Goal: Task Accomplishment & Management: Complete application form

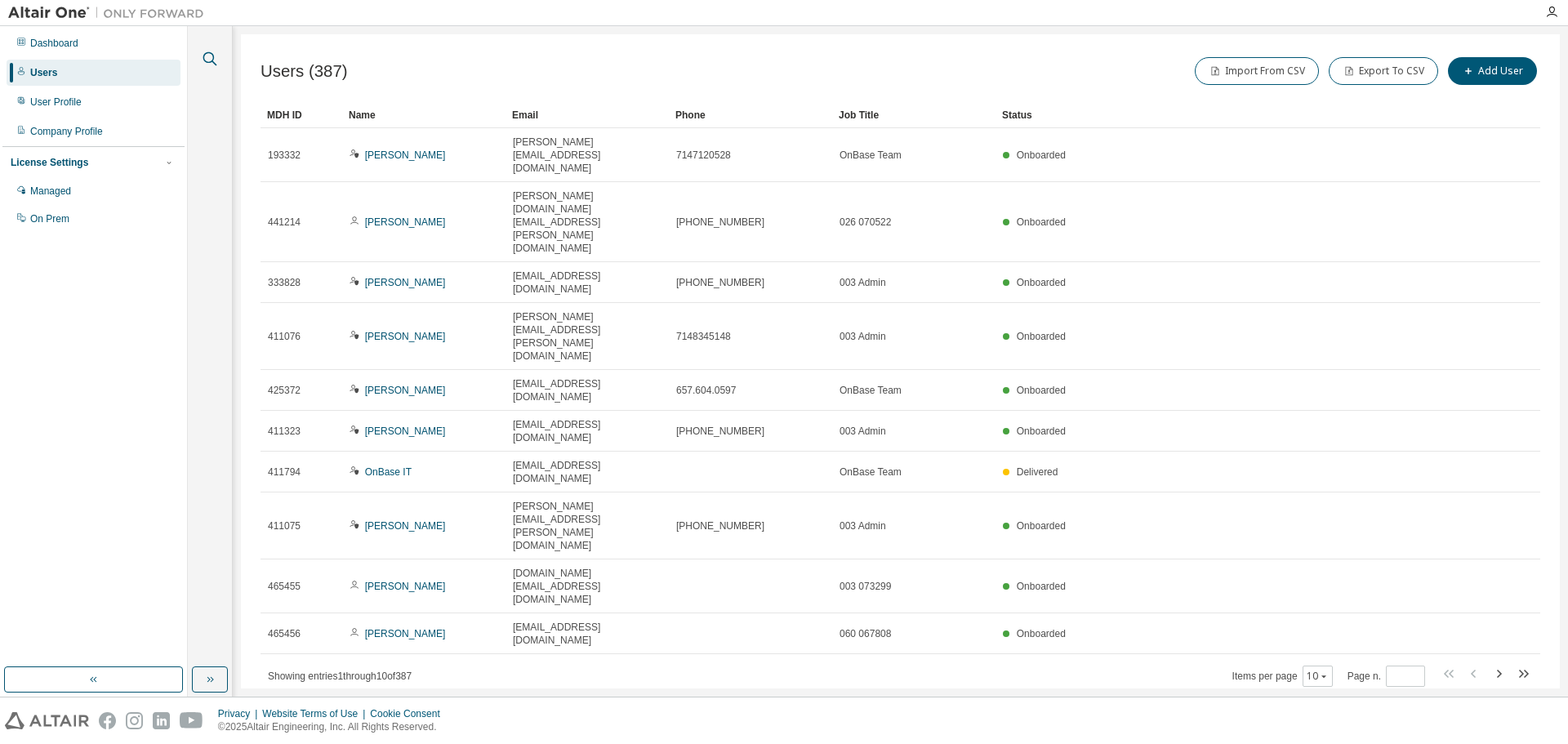
click at [207, 55] on icon "button" at bounding box center [210, 58] width 20 height 20
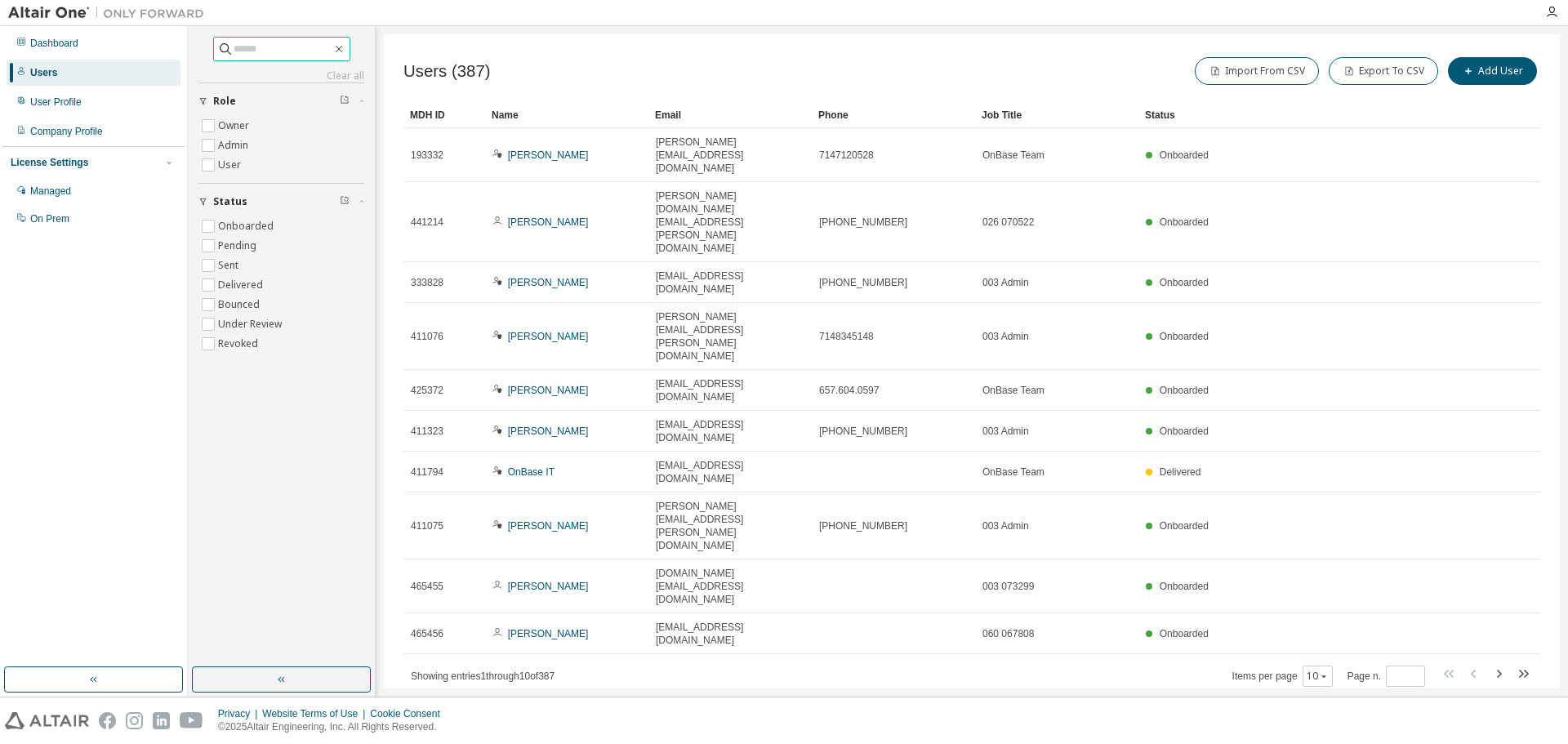
click at [274, 61] on span at bounding box center [282, 49] width 138 height 24
click at [275, 55] on input "text" at bounding box center [283, 49] width 98 height 16
type input "******"
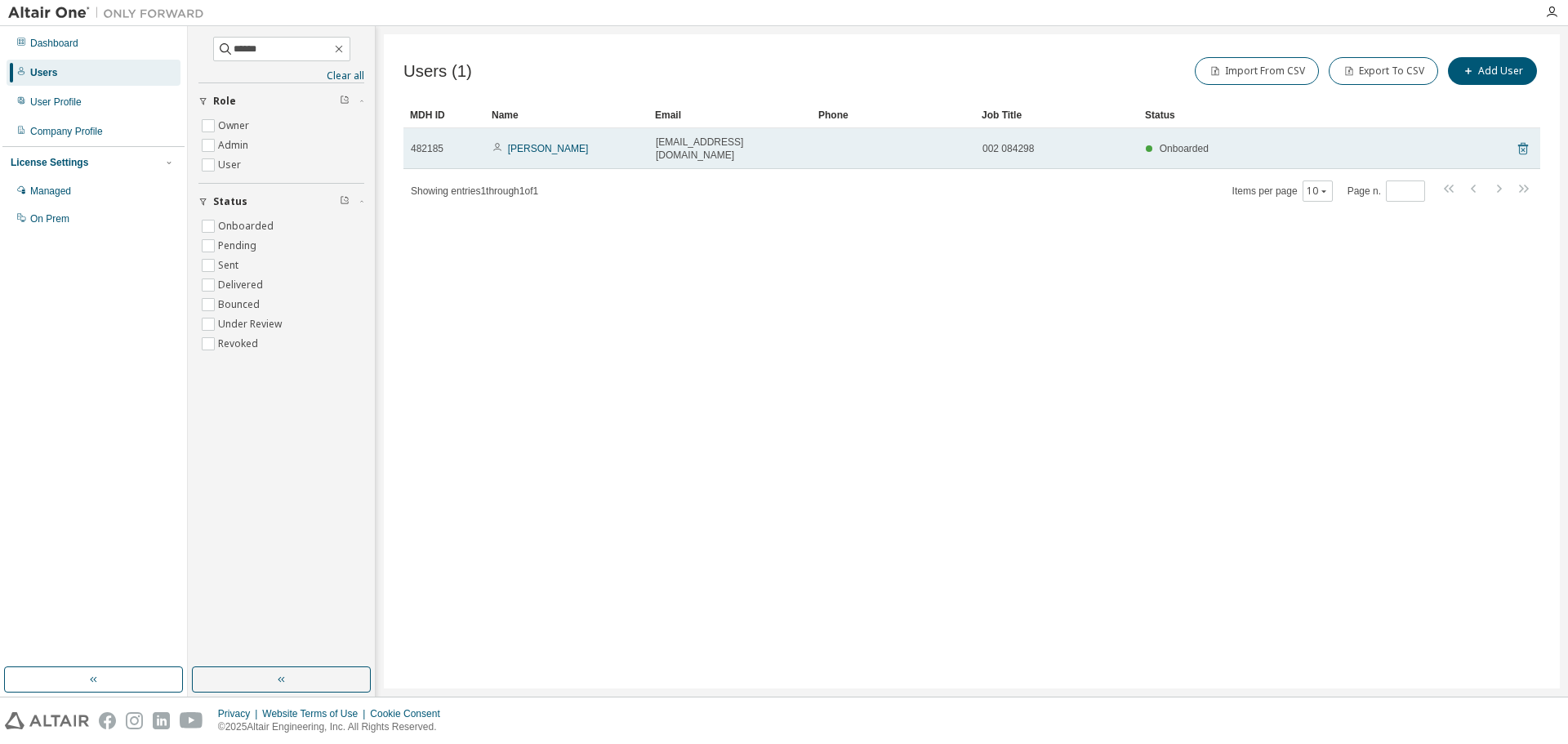
click at [1522, 148] on icon at bounding box center [1523, 150] width 4 height 4
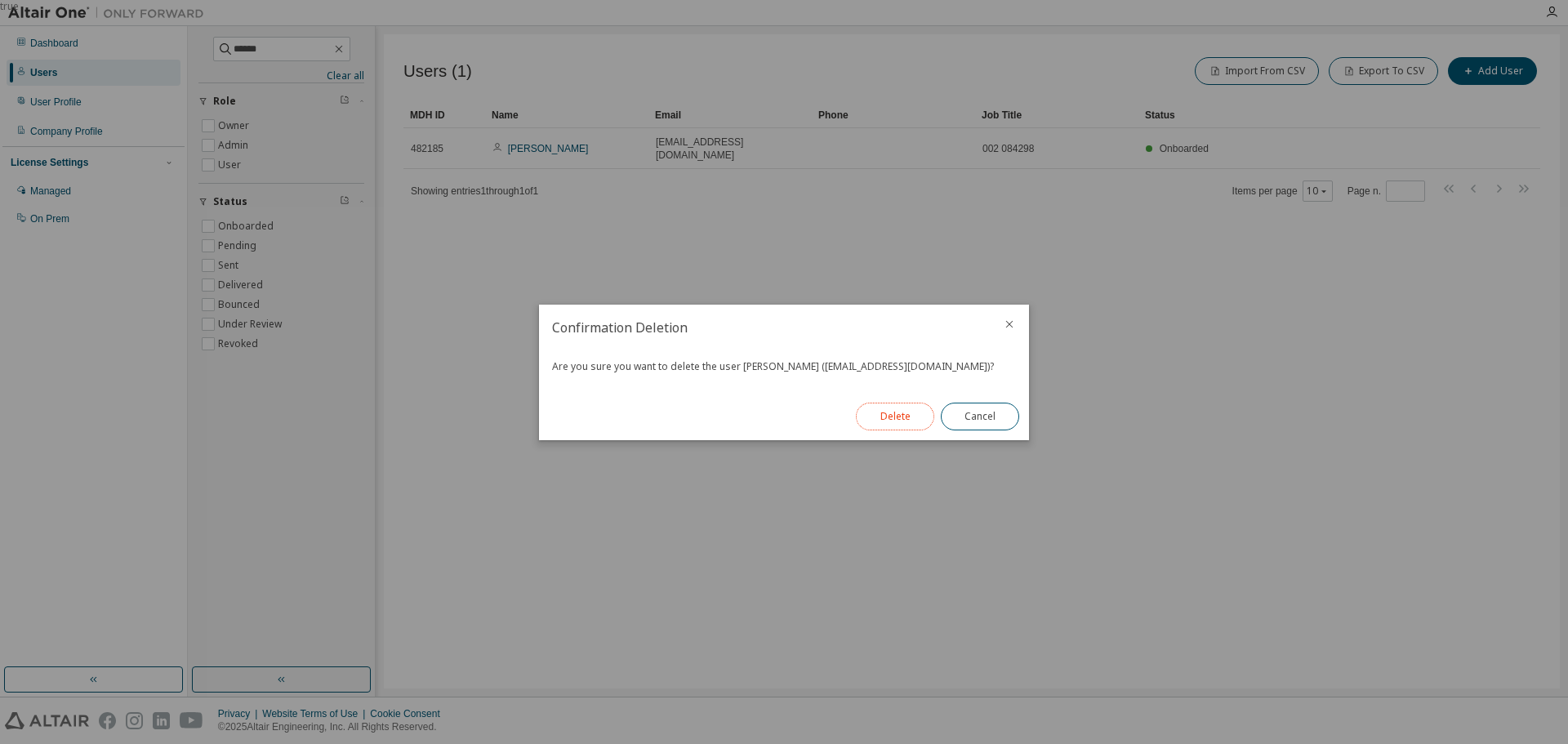
click at [884, 417] on button "Delete" at bounding box center [895, 416] width 79 height 28
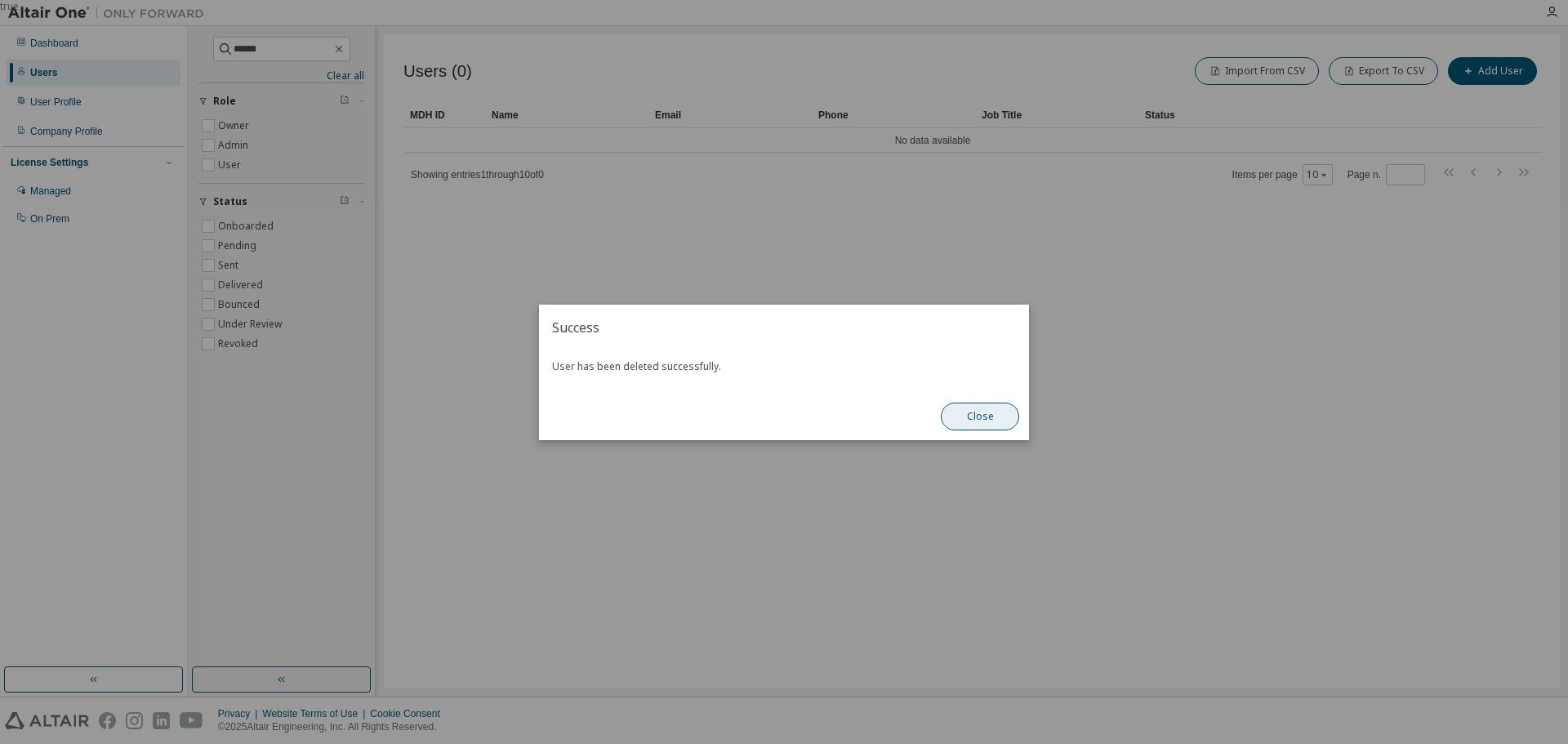
click at [981, 415] on button "Close" at bounding box center [980, 416] width 79 height 28
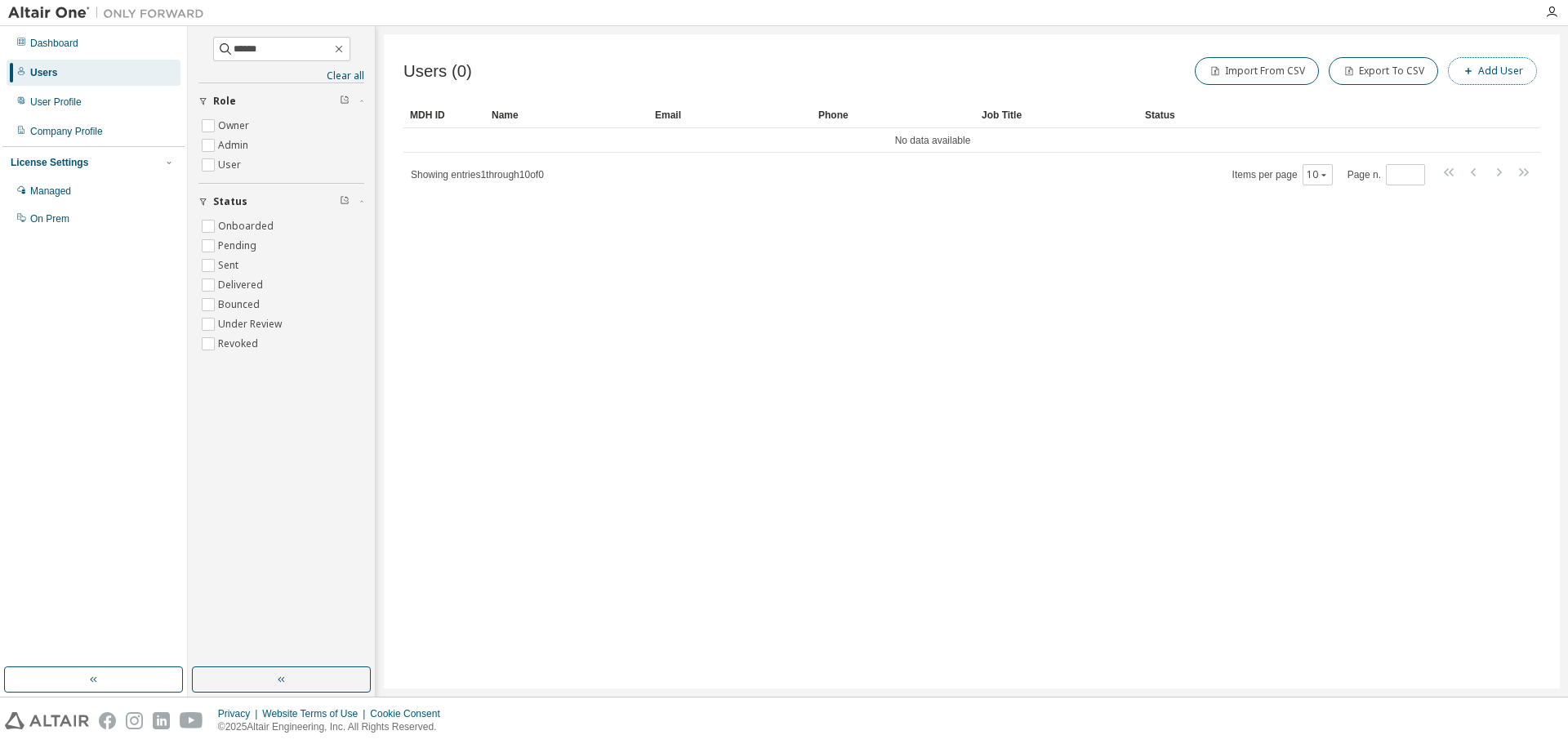
click at [1500, 80] on button "Add User" at bounding box center [1492, 71] width 89 height 28
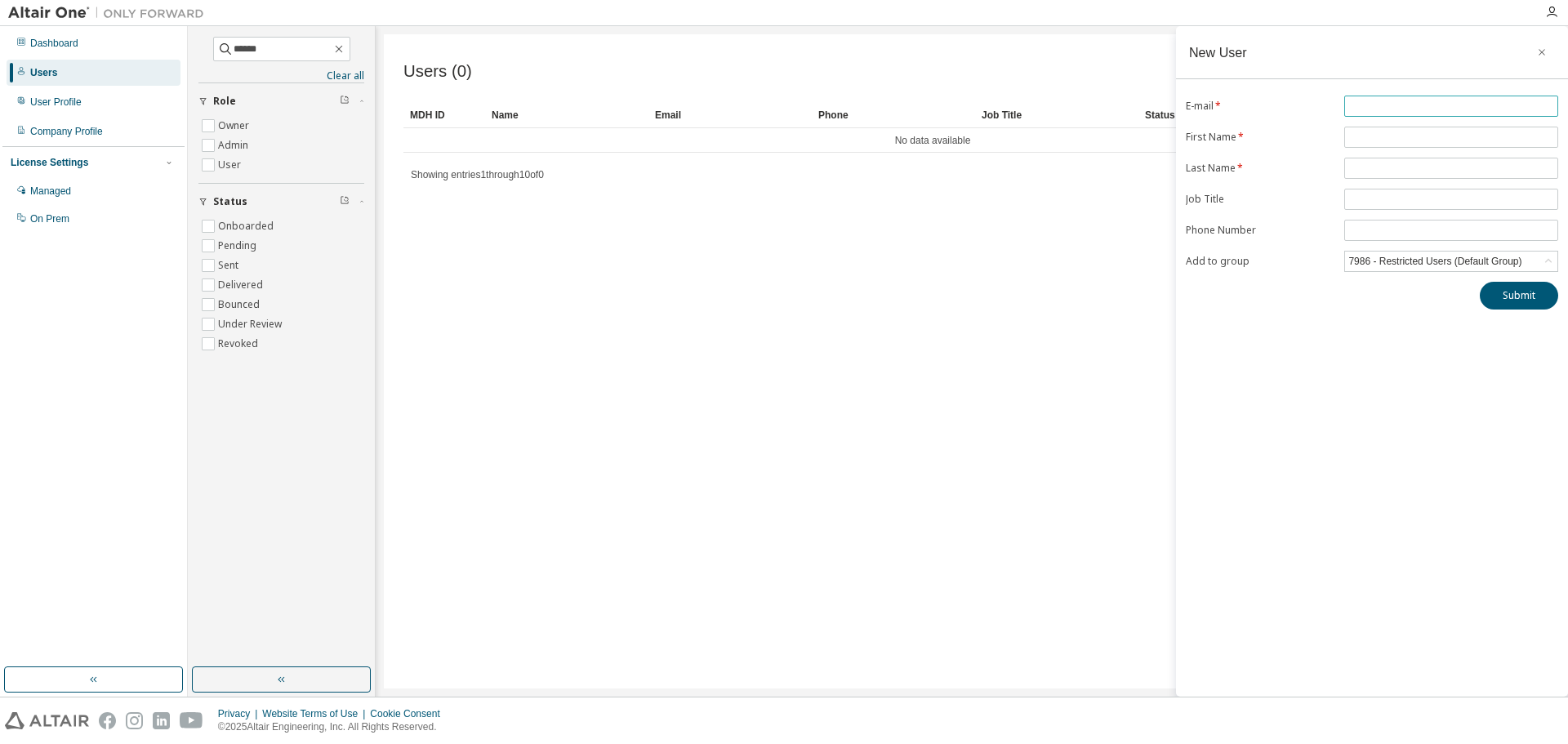
click at [1368, 105] on input "text" at bounding box center [1451, 107] width 206 height 13
paste input "**********"
type input "**********"
click at [1375, 129] on span at bounding box center [1451, 137] width 214 height 22
click at [1375, 138] on input "text" at bounding box center [1451, 138] width 206 height 13
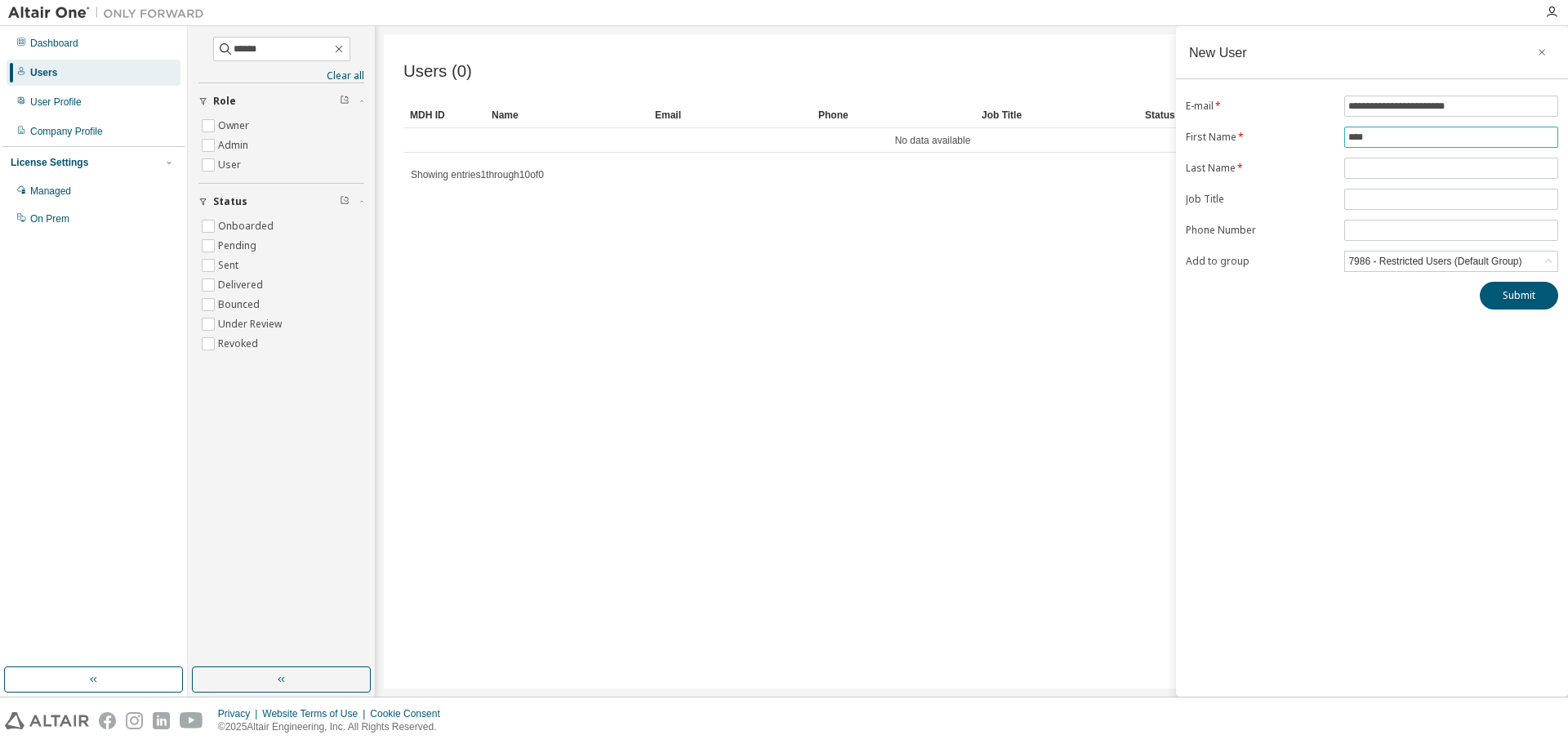
type input "****"
type input "**********"
click at [1552, 260] on icon at bounding box center [1548, 261] width 16 height 16
click at [1436, 328] on li "5634 - approved" at bounding box center [1451, 328] width 210 height 22
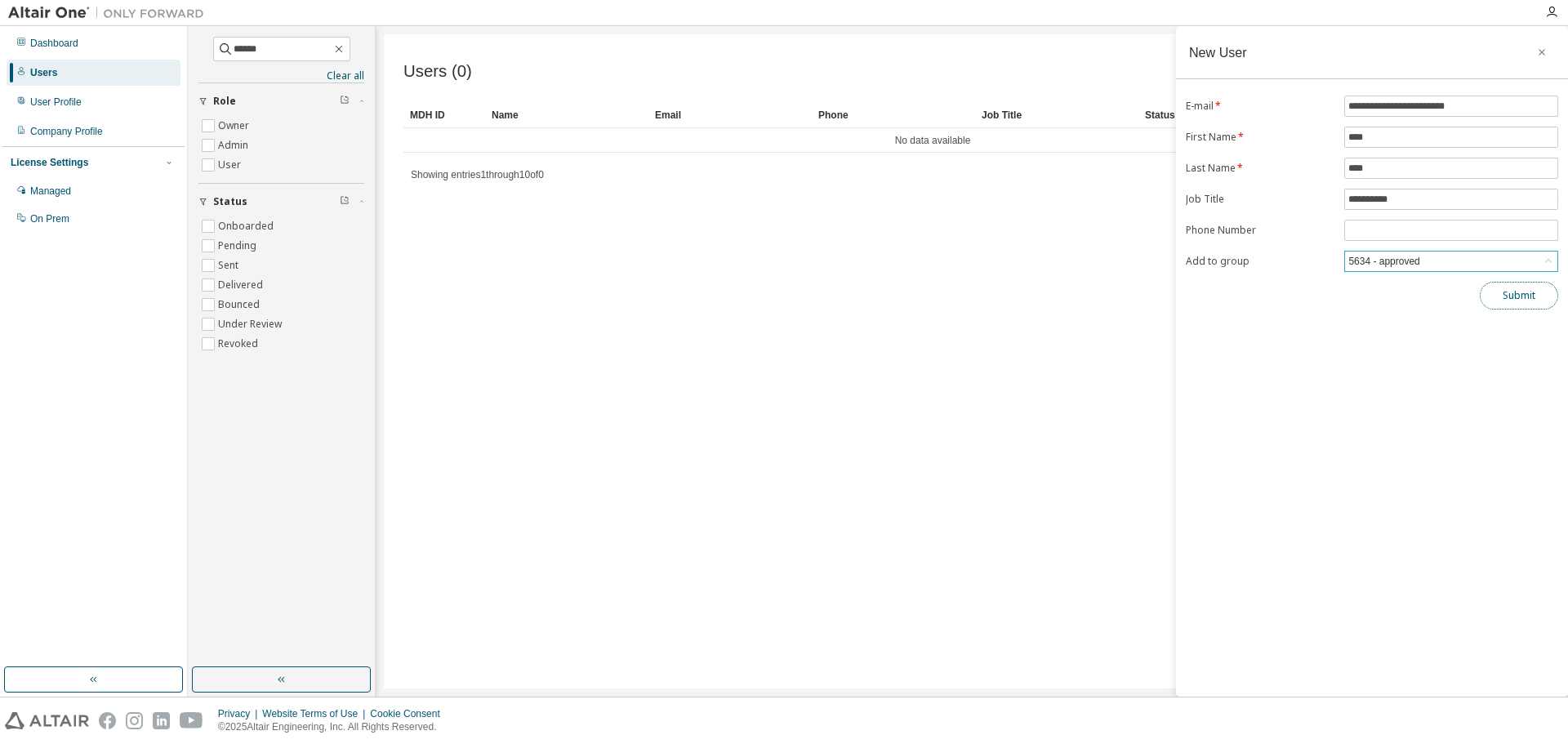
click at [1522, 296] on button "Submit" at bounding box center [1519, 296] width 79 height 28
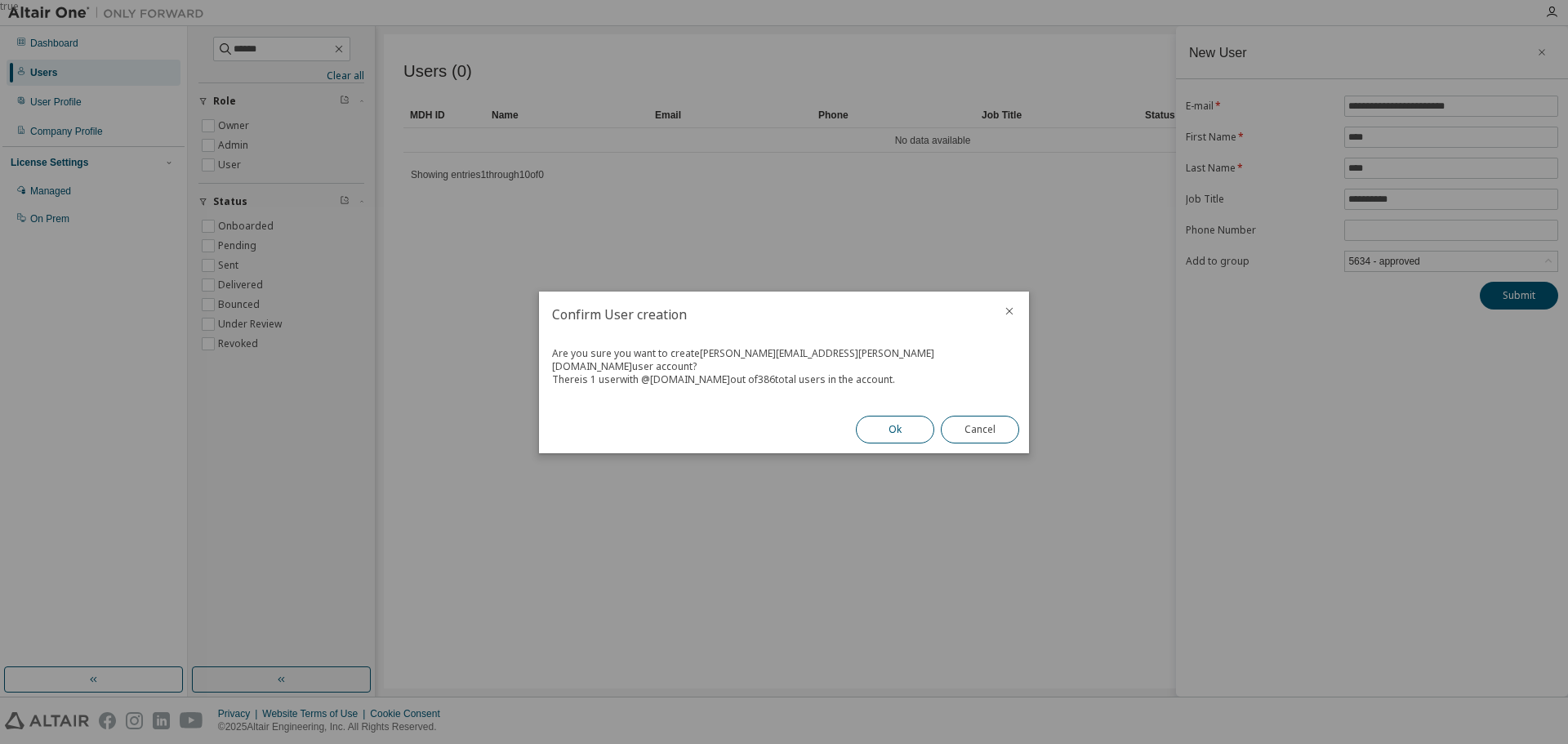
click at [899, 434] on button "Ok" at bounding box center [895, 430] width 79 height 28
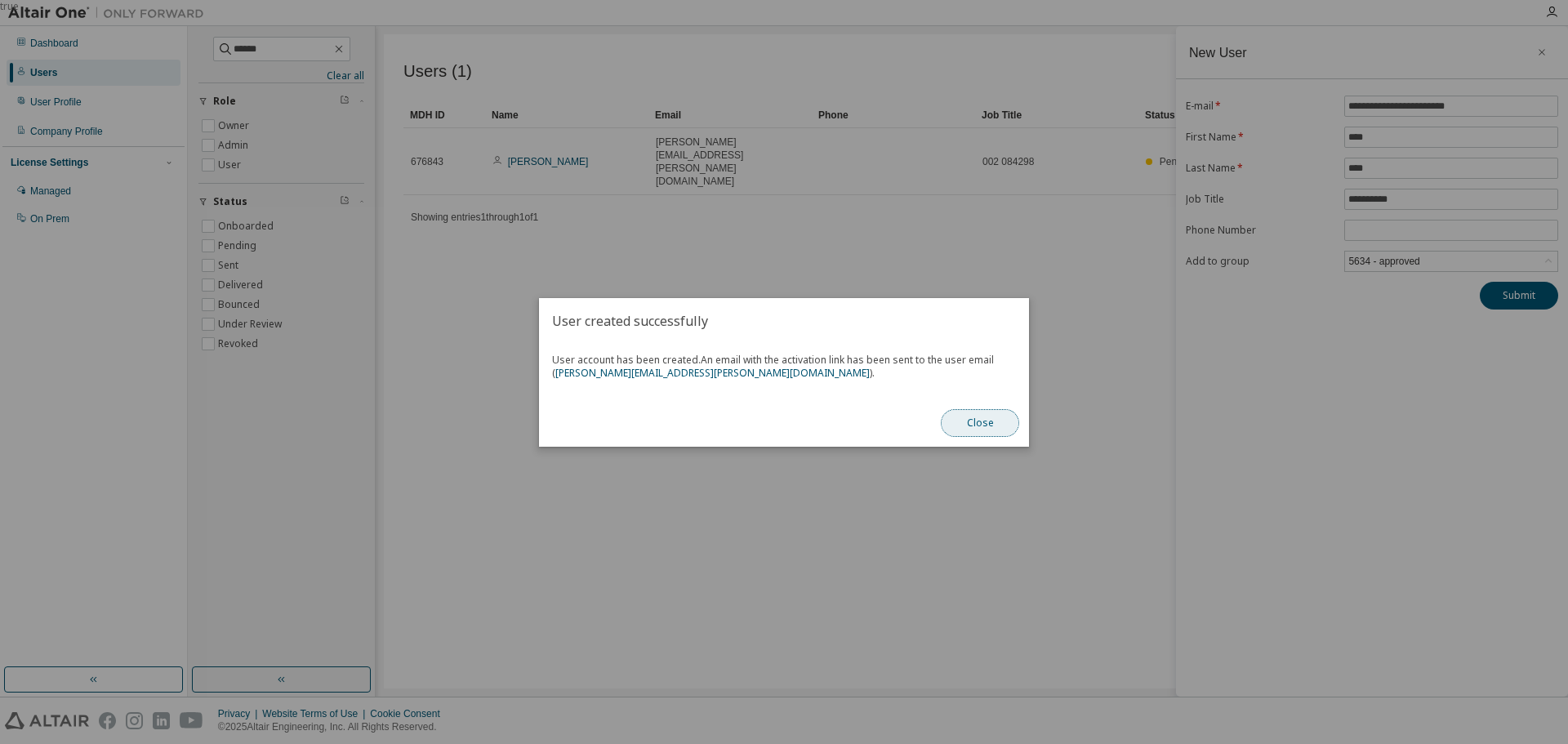
click at [1000, 428] on button "Close" at bounding box center [980, 423] width 79 height 28
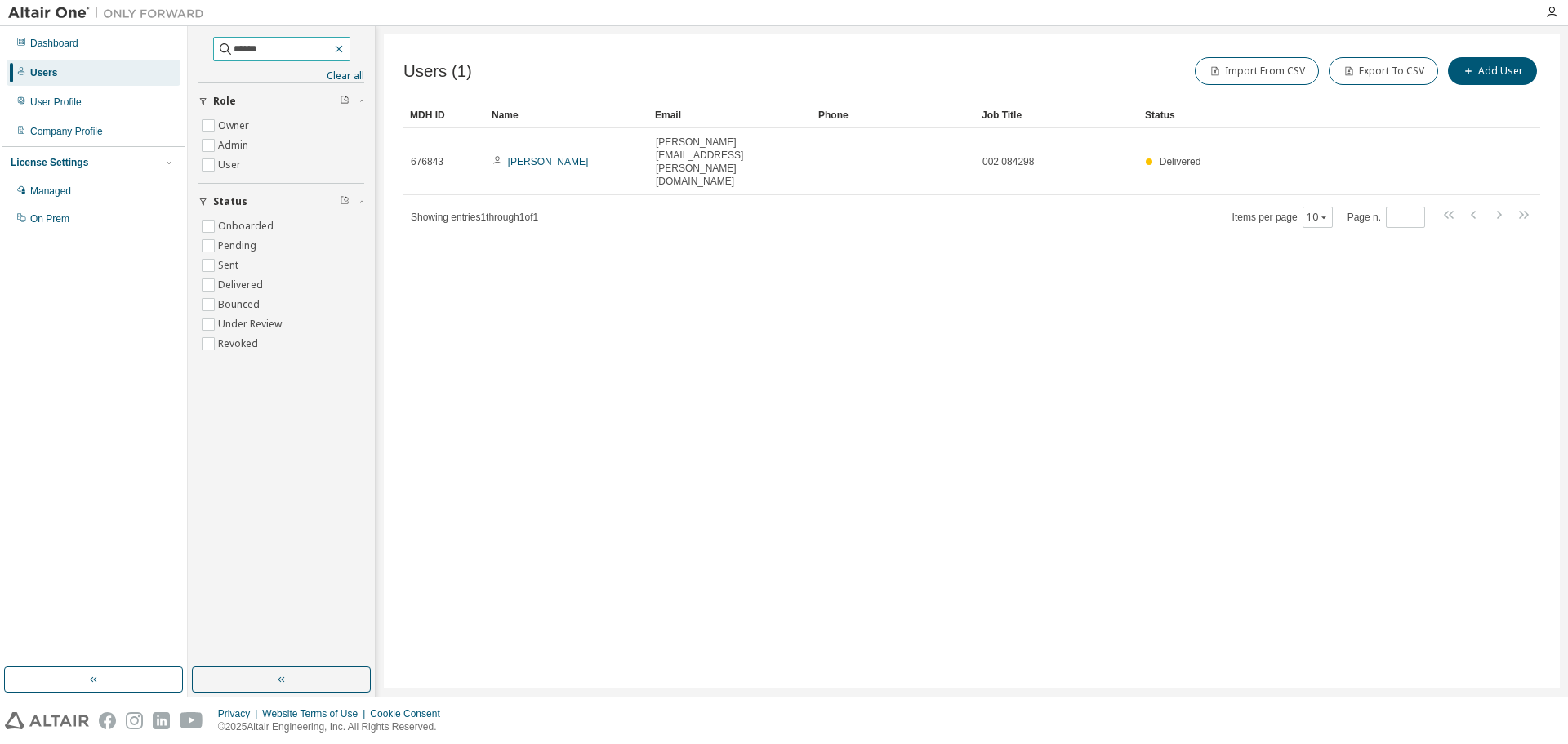
click at [346, 47] on button "button" at bounding box center [339, 50] width 15 height 15
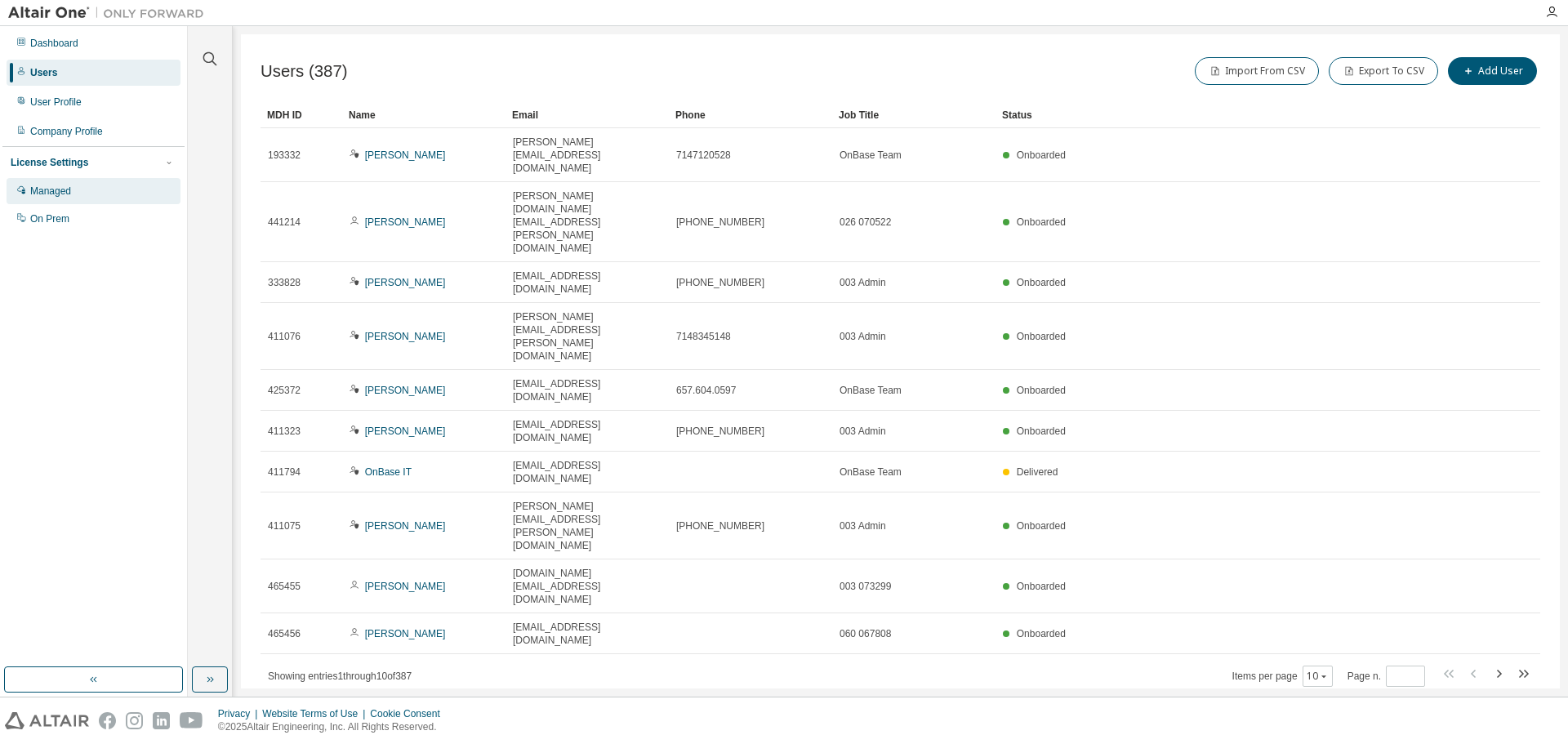
click at [44, 197] on div "Managed" at bounding box center [51, 191] width 41 height 13
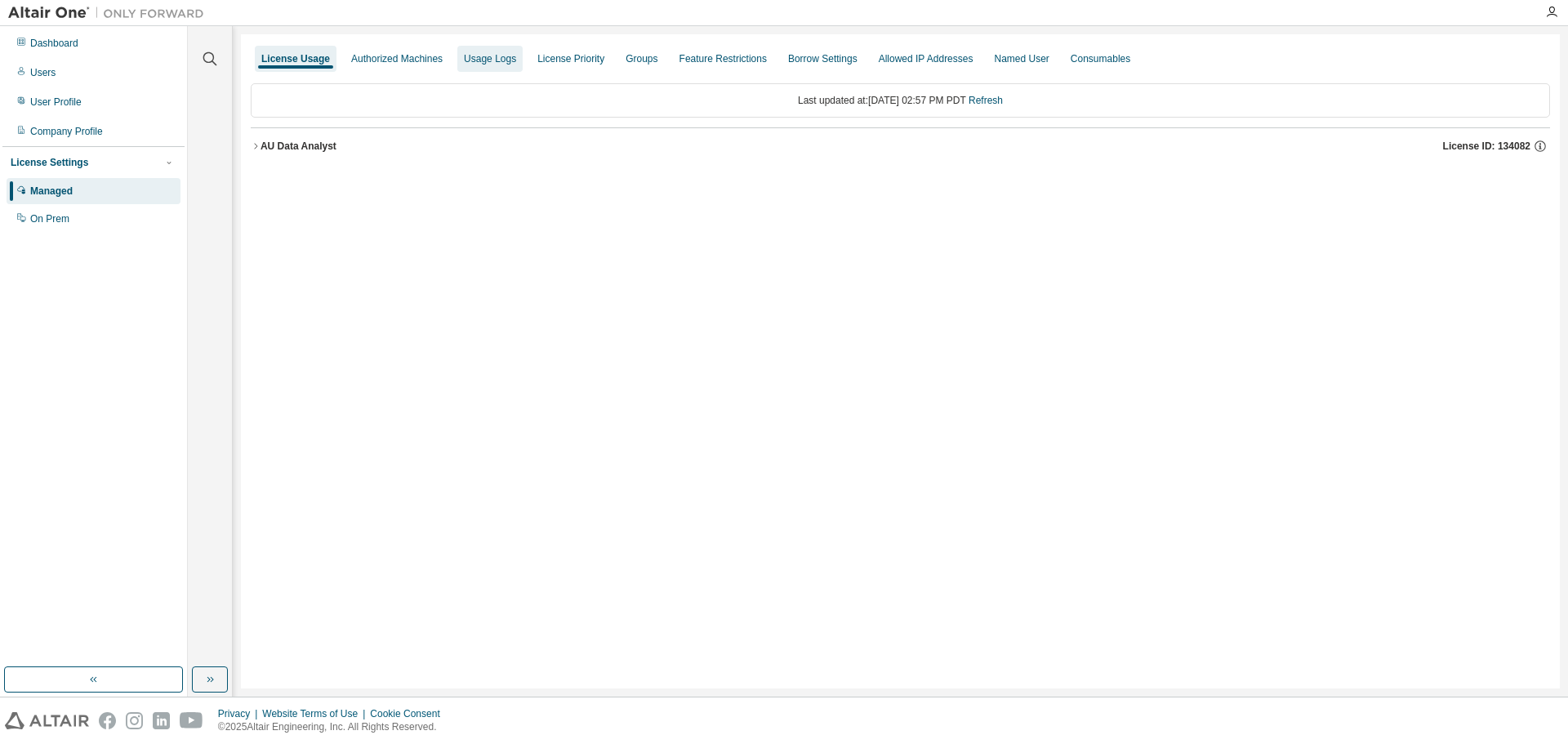
click at [483, 65] on div "Usage Logs" at bounding box center [490, 59] width 52 height 13
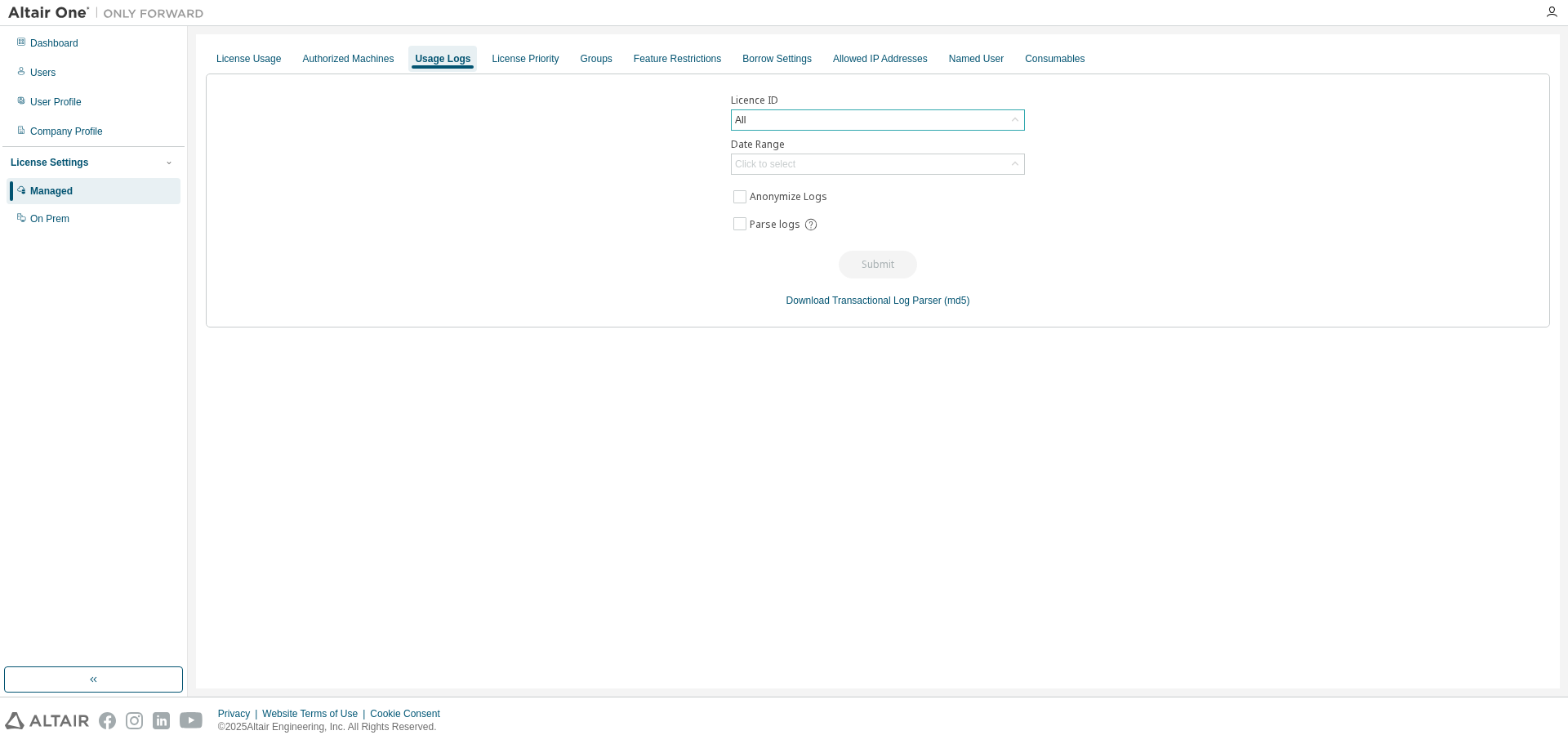
click at [1012, 119] on icon at bounding box center [1014, 120] width 16 height 16
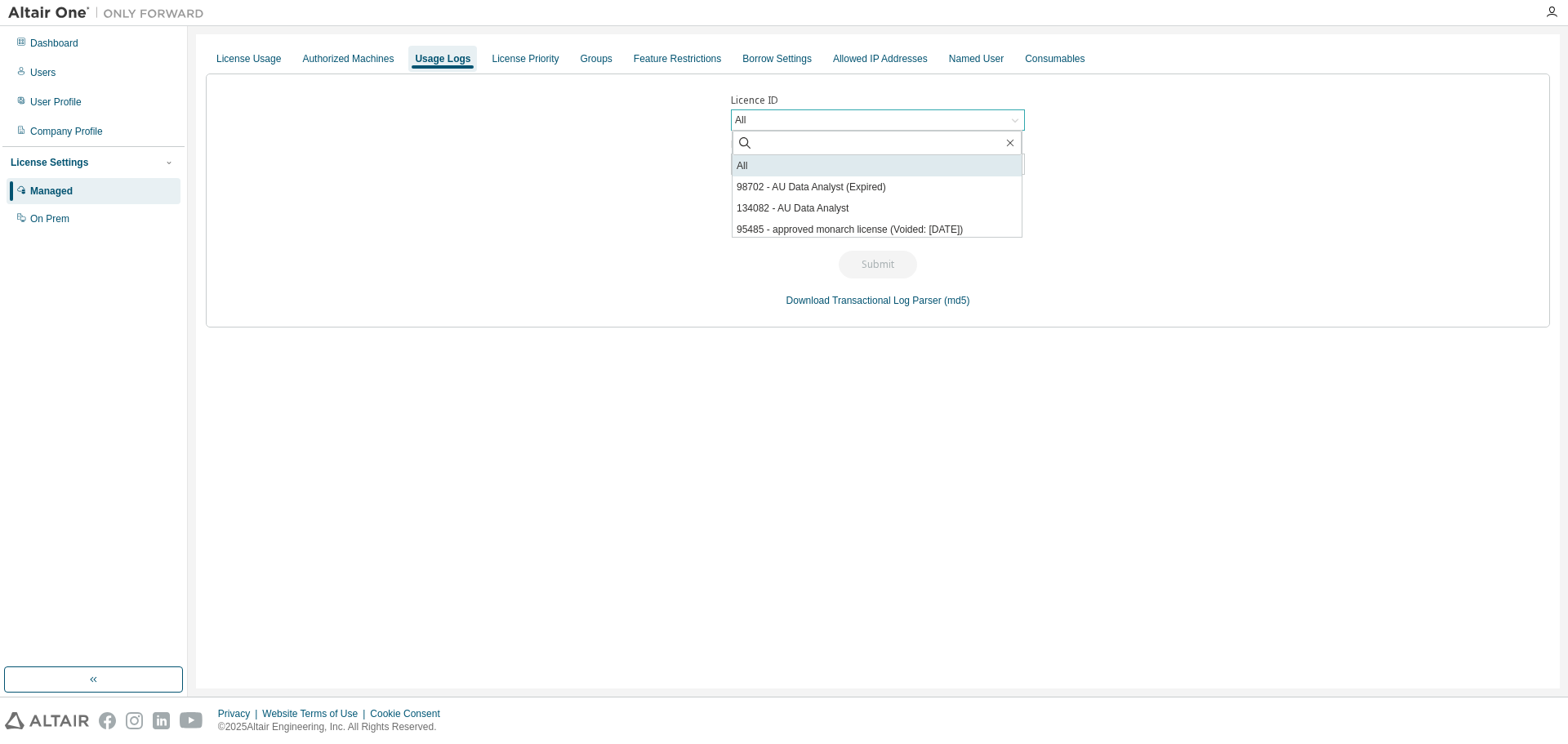
click at [941, 158] on li "All" at bounding box center [877, 166] width 289 height 22
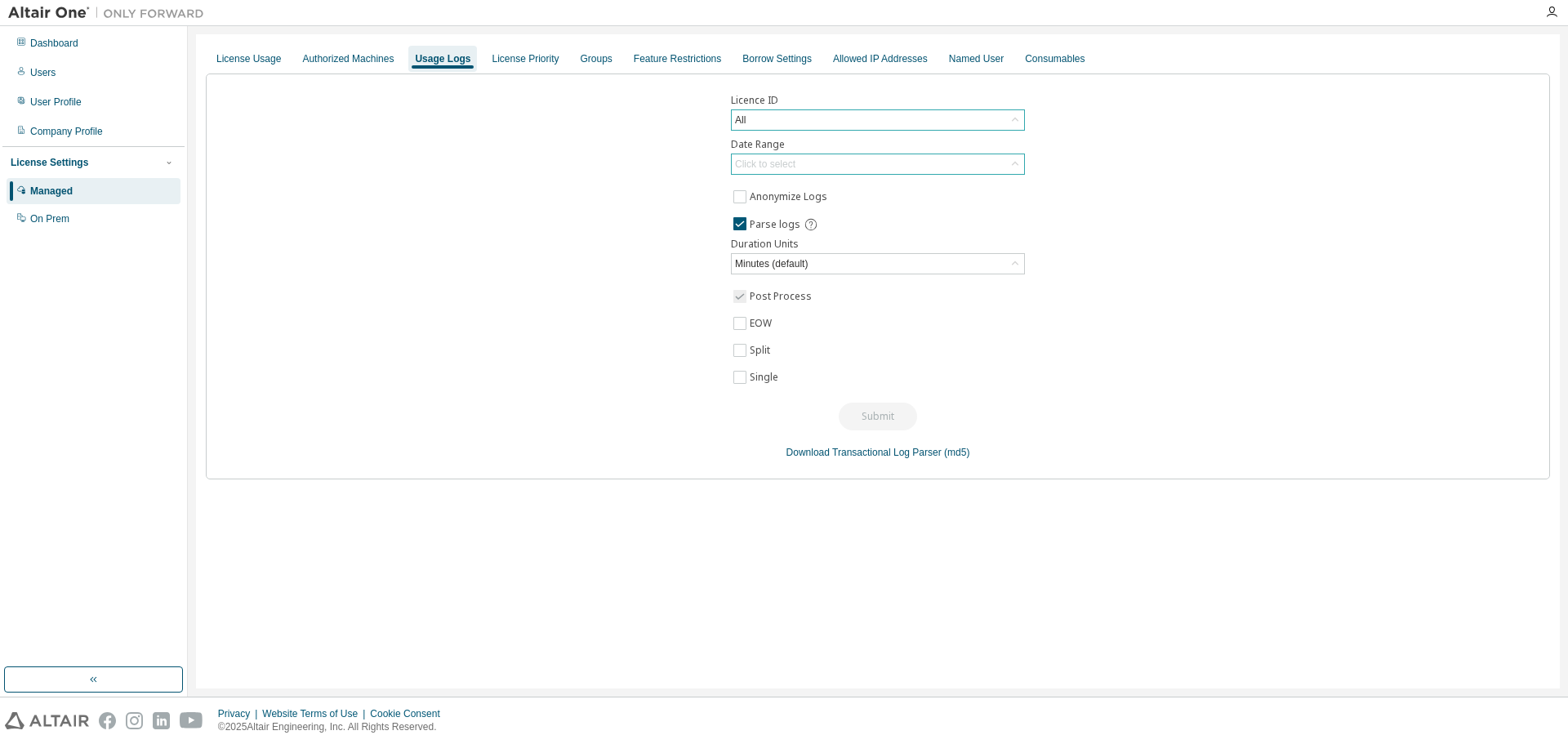
click at [847, 161] on div "Click to select" at bounding box center [878, 164] width 293 height 20
click at [827, 233] on li "Year to date" at bounding box center [877, 231] width 289 height 22
click at [891, 416] on button "Submit" at bounding box center [878, 416] width 79 height 28
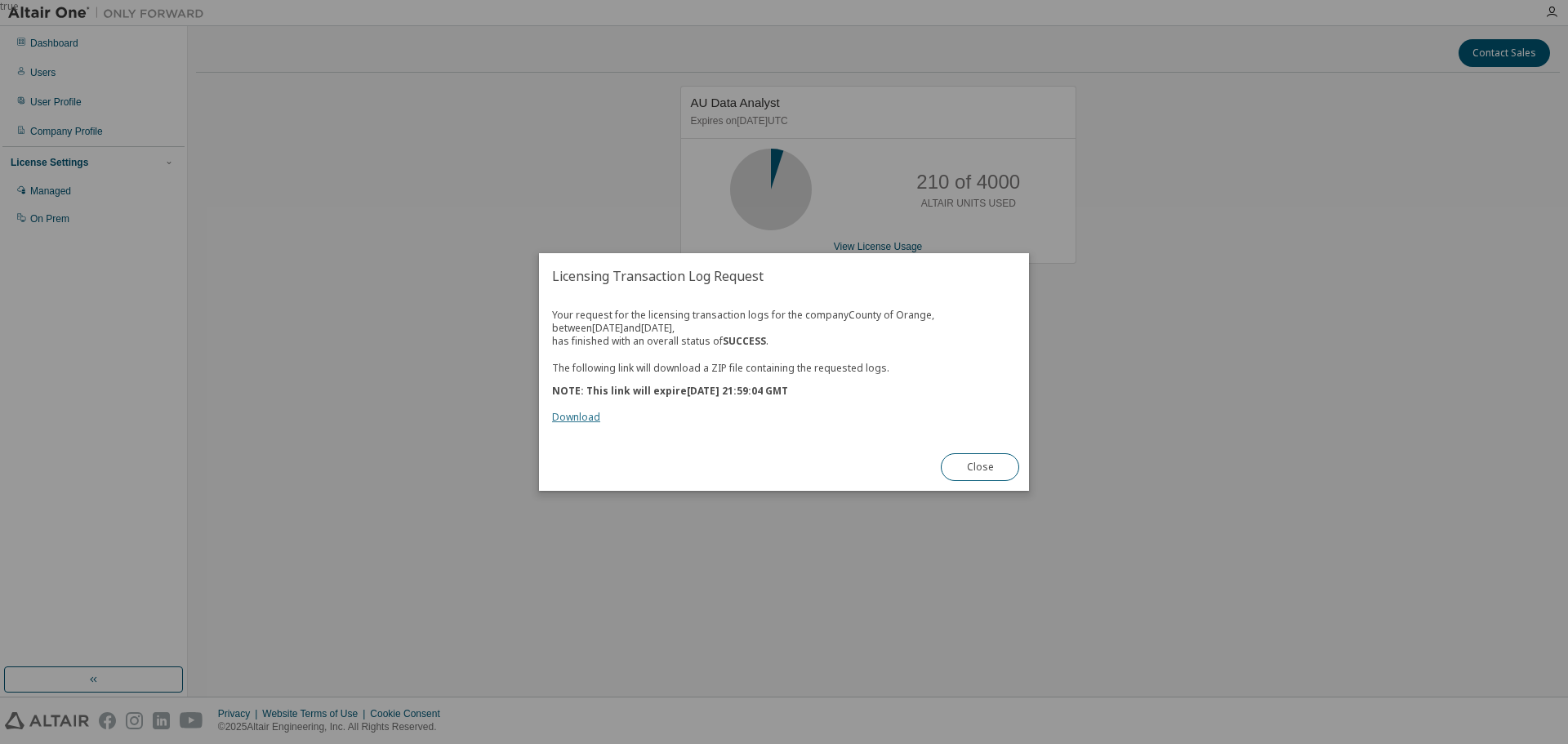
click at [584, 420] on link "Download" at bounding box center [576, 416] width 49 height 14
click at [960, 470] on button "Close" at bounding box center [980, 468] width 79 height 28
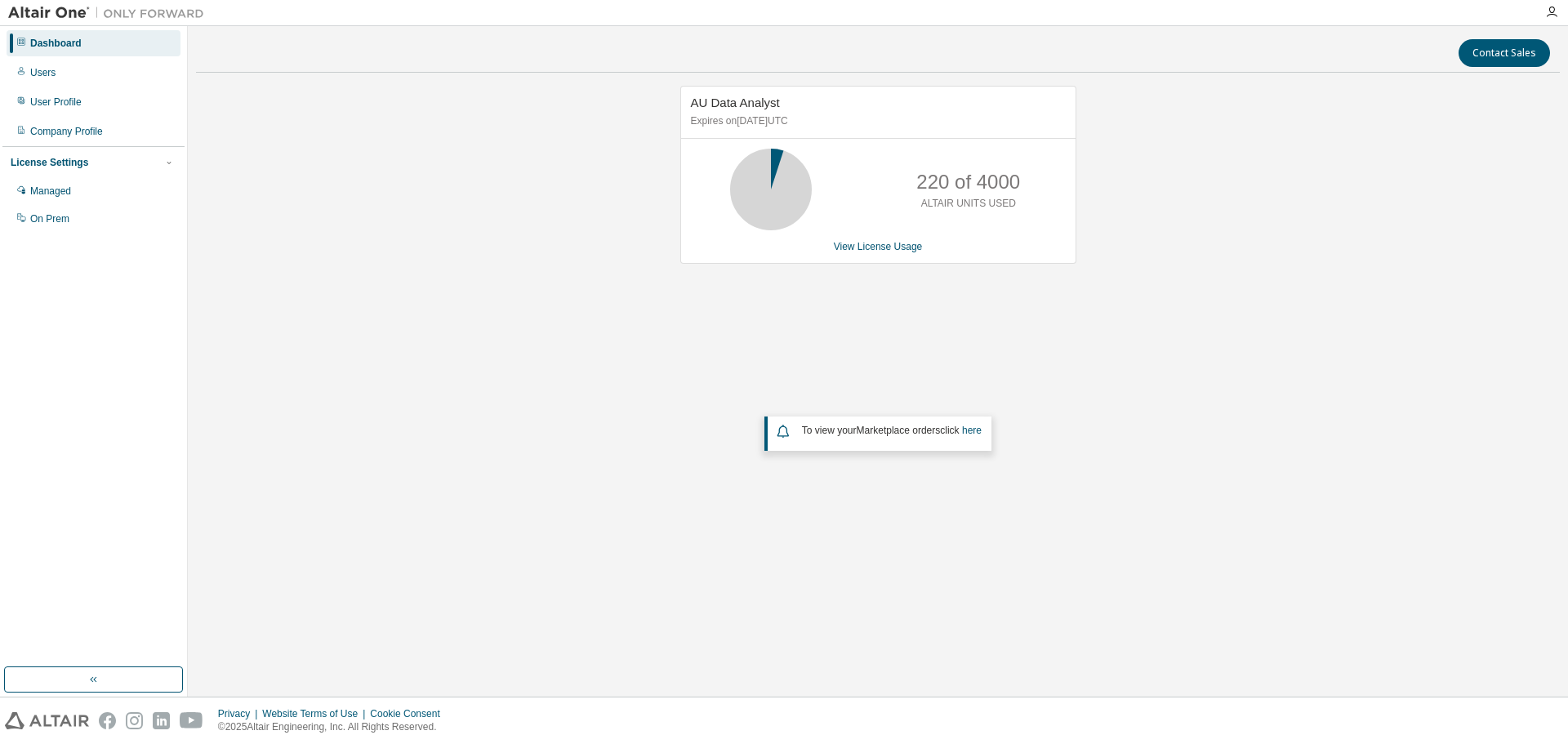
drag, startPoint x: 1127, startPoint y: 280, endPoint x: 1142, endPoint y: 288, distance: 17.0
click at [1130, 284] on div "AU Data Analyst Expires on December 30, 2025 UTC 220 of 4000 ALTAIR UNITS USED …" at bounding box center [878, 328] width 1364 height 484
click at [54, 192] on div "Managed" at bounding box center [51, 191] width 41 height 13
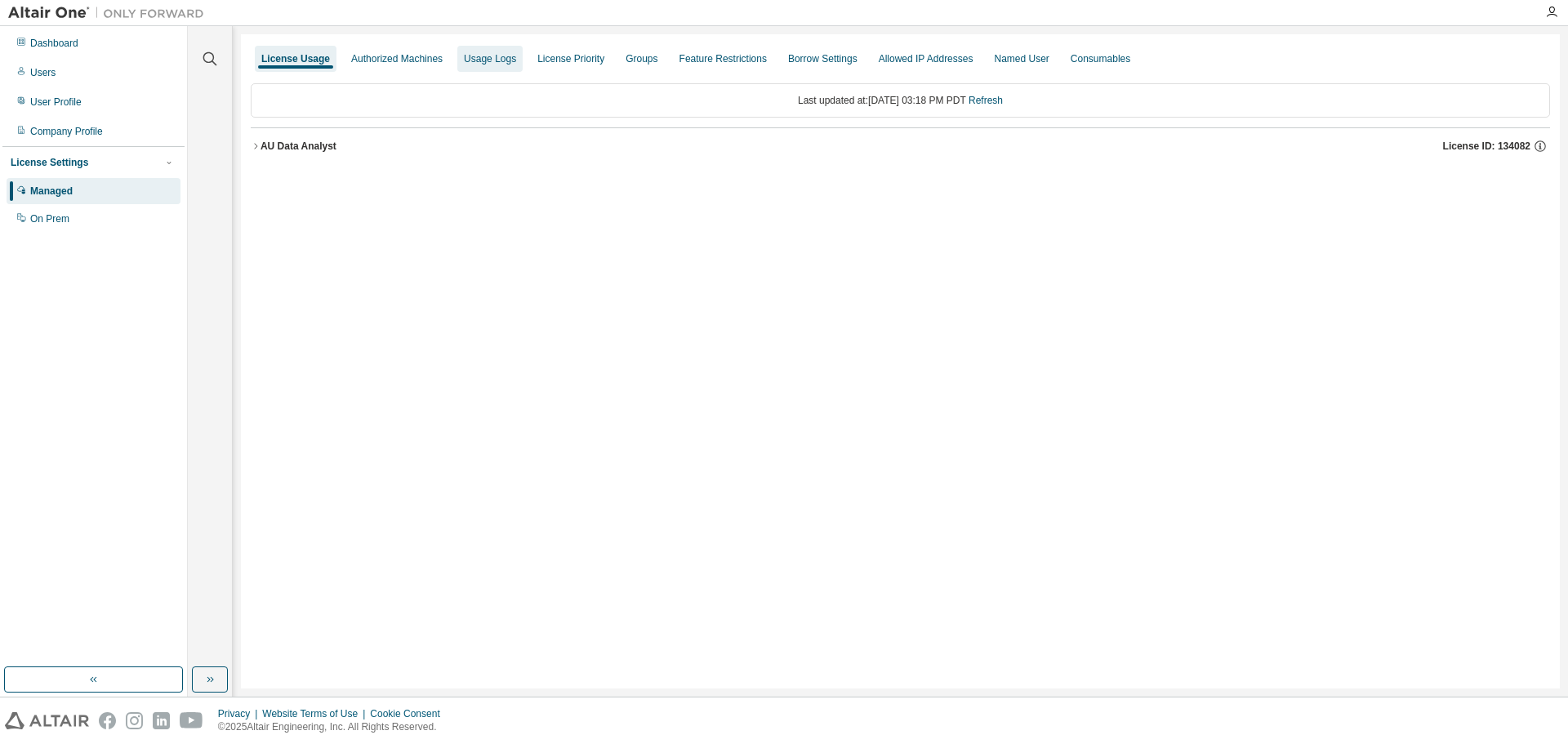
click at [485, 60] on div "Usage Logs" at bounding box center [490, 59] width 52 height 13
